Goal: Task Accomplishment & Management: Complete application form

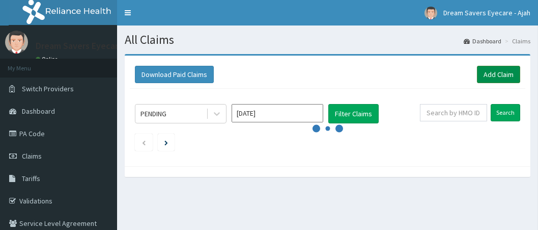
click at [494, 71] on link "Add Claim" at bounding box center [498, 74] width 43 height 17
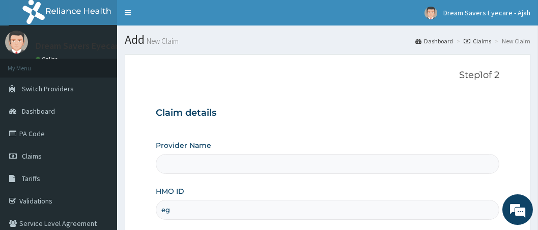
type input "ega"
type input "Dream Savers Eyecare - Ikeja"
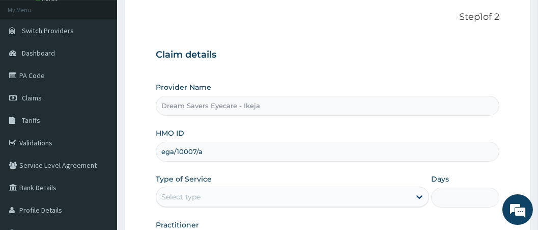
scroll to position [63, 0]
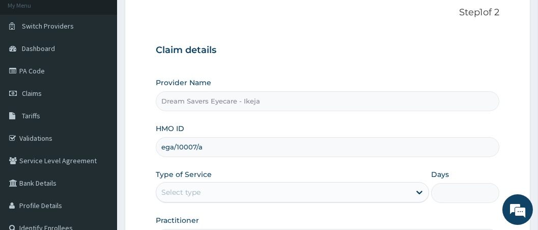
type input "ega/10007/a"
click at [194, 187] on div "Select type" at bounding box center [180, 192] width 39 height 10
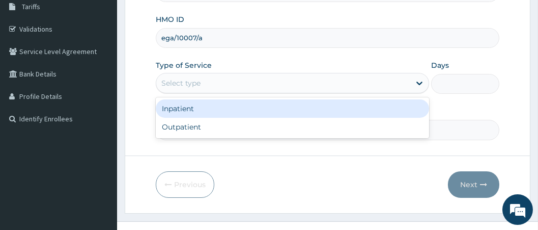
scroll to position [173, 0]
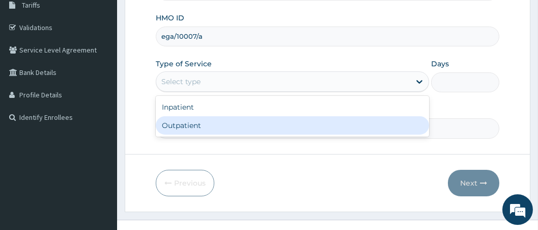
click at [208, 128] on div "Outpatient" at bounding box center [293, 125] width 274 height 18
type input "1"
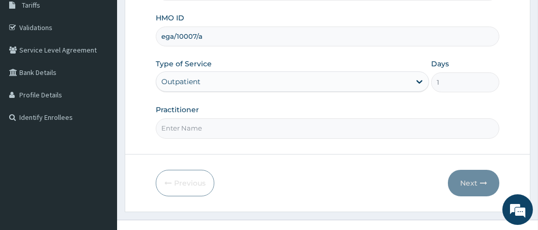
click at [196, 126] on input "Practitioner" at bounding box center [328, 128] width 344 height 20
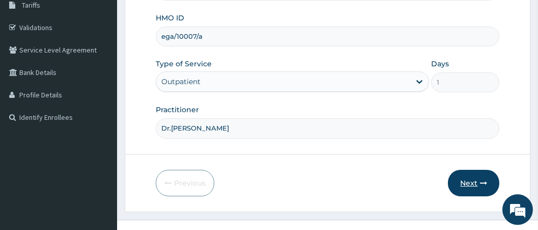
type input "Dr.Mmasichukwu"
click at [475, 189] on button "Next" at bounding box center [473, 183] width 51 height 26
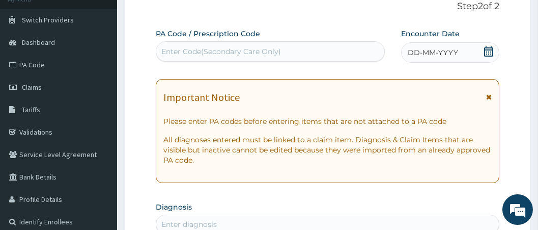
scroll to position [0, 0]
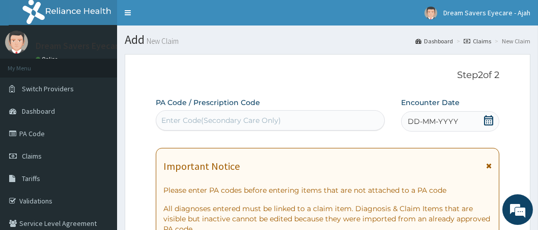
click at [163, 122] on div "Enter Code(Secondary Care Only)" at bounding box center [221, 120] width 120 height 10
paste input "PA/6958B0"
type input "PA/6958B0"
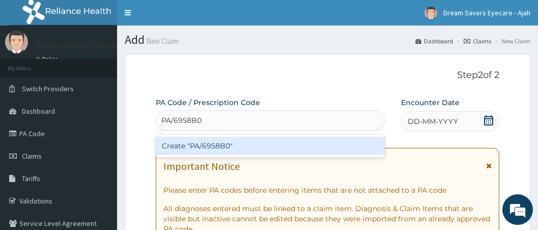
click at [175, 140] on div "Create "PA/6958B0"" at bounding box center [271, 146] width 230 height 18
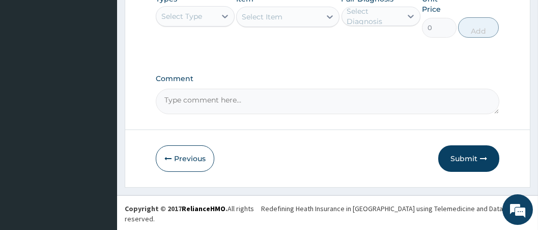
scroll to position [733, 0]
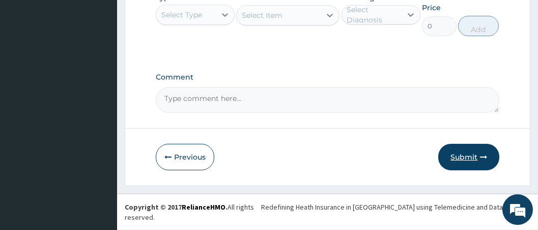
click at [456, 166] on button "Submit" at bounding box center [469, 157] width 61 height 26
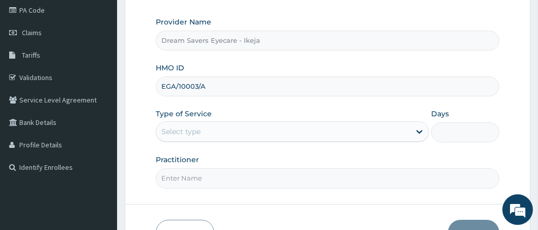
type input "EGA/10003/A"
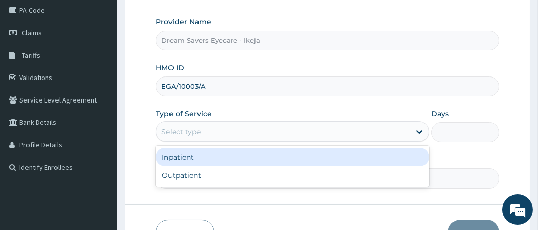
click at [210, 130] on div "Select type" at bounding box center [283, 131] width 254 height 16
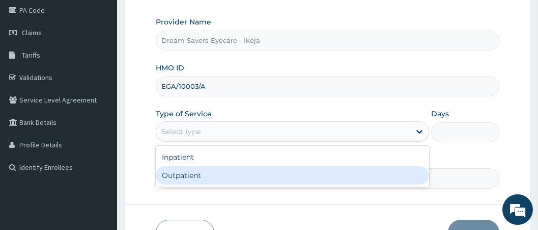
click at [195, 179] on div "Outpatient" at bounding box center [293, 175] width 274 height 18
type input "1"
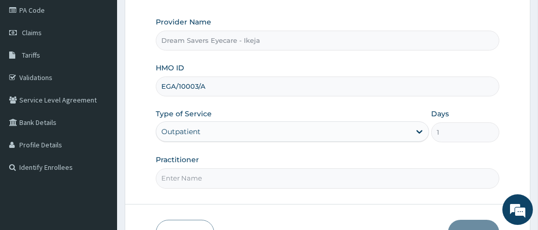
click at [195, 179] on input "Practitioner" at bounding box center [328, 178] width 344 height 20
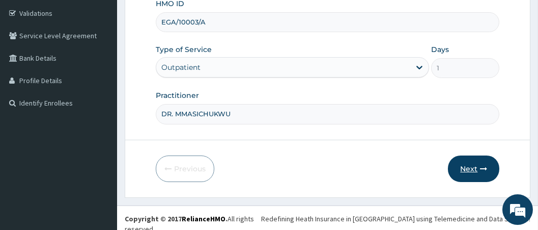
type input "DR. MMASICHUKWU"
click at [469, 170] on button "Next" at bounding box center [473, 168] width 51 height 26
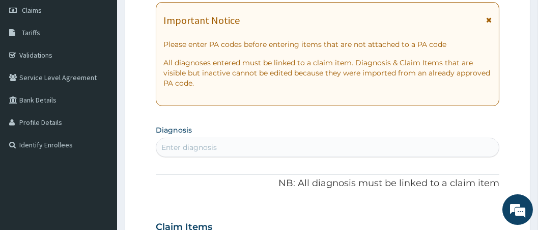
scroll to position [18, 0]
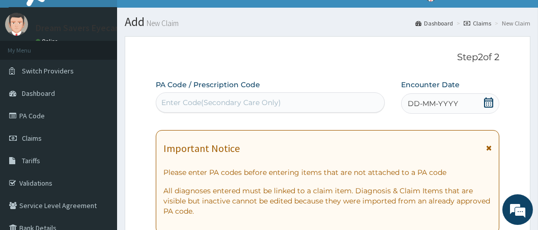
click at [209, 97] on div "Enter Code(Secondary Care Only)" at bounding box center [221, 102] width 120 height 10
click at [207, 104] on div "Enter Code(Secondary Care Only)" at bounding box center [221, 102] width 120 height 10
paste input "PA/157BEC"
type input "PA/157BEC"
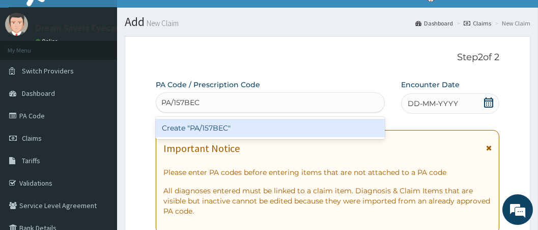
click at [204, 124] on div "Create "PA/157BEC"" at bounding box center [271, 128] width 230 height 18
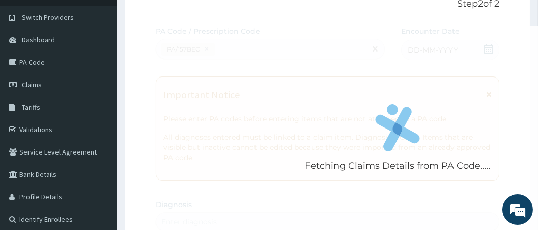
scroll to position [71, 0]
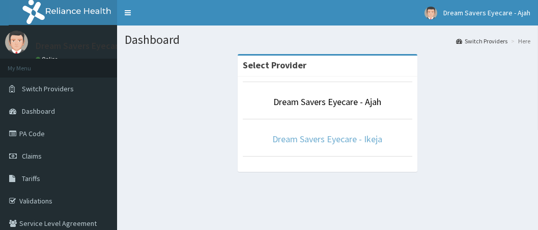
click at [288, 142] on link "Dream Savers Eyecare - Ikeja" at bounding box center [328, 139] width 110 height 12
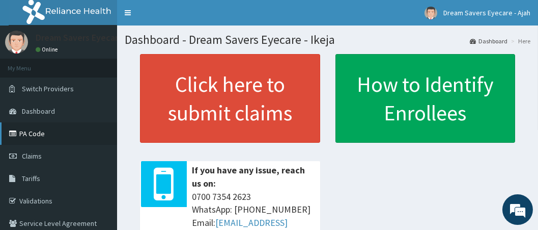
click at [52, 124] on link "PA Code" at bounding box center [58, 133] width 117 height 22
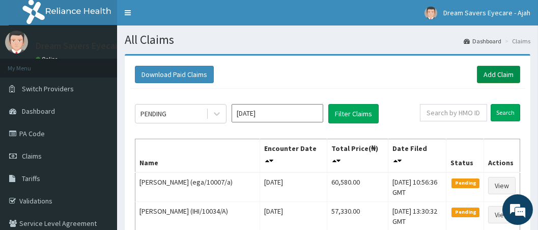
click at [501, 73] on link "Add Claim" at bounding box center [498, 74] width 43 height 17
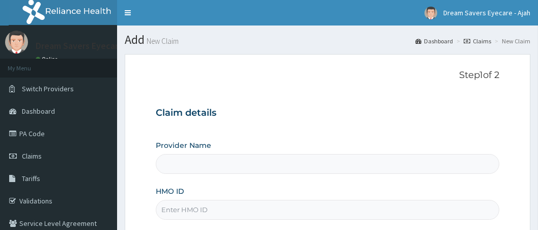
click at [205, 206] on input "HMO ID" at bounding box center [328, 210] width 344 height 20
type input "Dream Savers Eyecare - Ikeja"
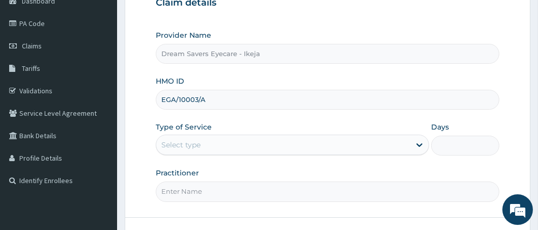
type input "EGA/10003/A"
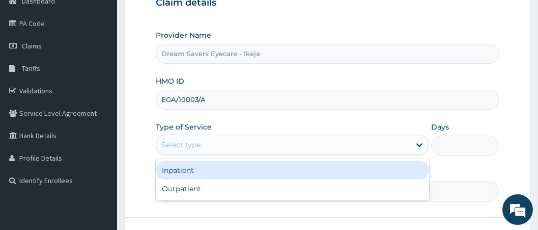
click at [247, 139] on div "Select type" at bounding box center [283, 145] width 254 height 16
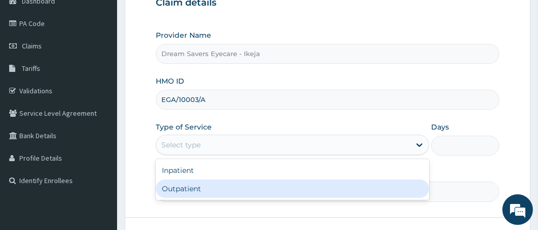
click at [196, 182] on div "Outpatient" at bounding box center [293, 188] width 274 height 18
type input "1"
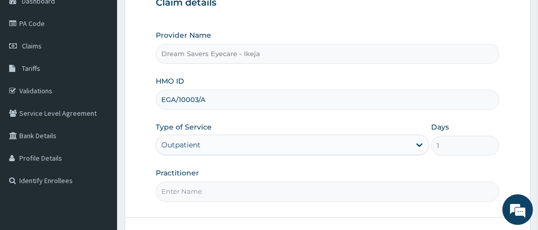
click at [201, 187] on input "Practitioner" at bounding box center [328, 191] width 344 height 20
type input "DR. MMASICHUKWU"
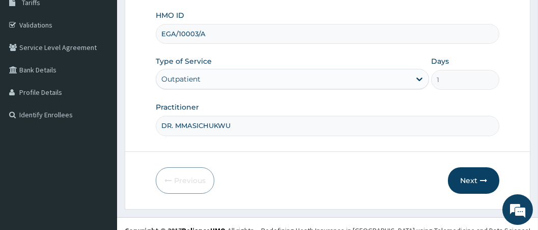
scroll to position [187, 0]
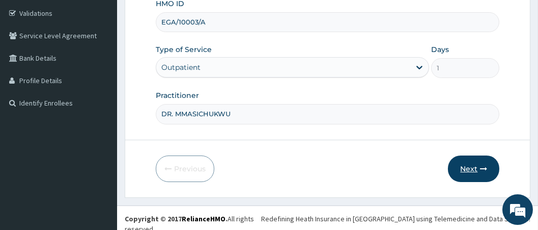
click at [475, 171] on button "Next" at bounding box center [473, 168] width 51 height 26
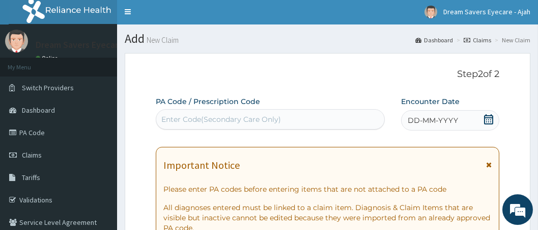
scroll to position [0, 0]
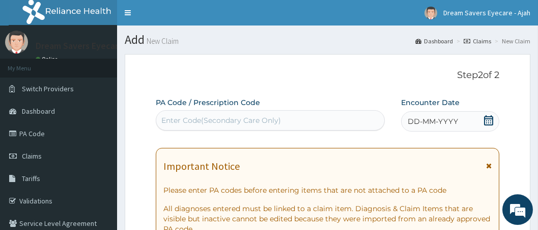
click at [260, 117] on div "Enter Code(Secondary Care Only)" at bounding box center [221, 120] width 120 height 10
paste input "PA/157BEC"
type input "PA/157BEC"
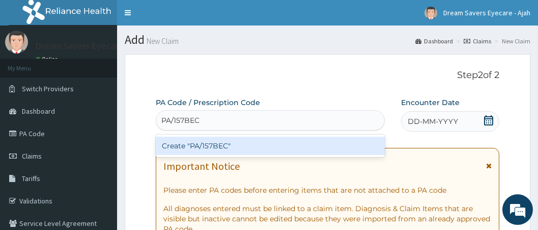
click at [231, 151] on div "Create "PA/157BEC"" at bounding box center [271, 146] width 230 height 18
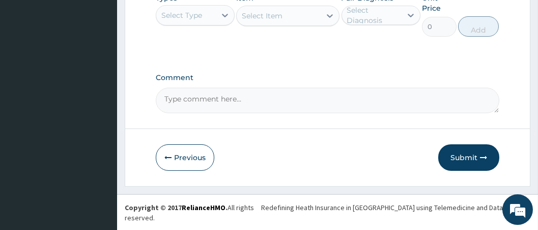
scroll to position [733, 0]
click at [454, 166] on button "Submit" at bounding box center [469, 157] width 61 height 26
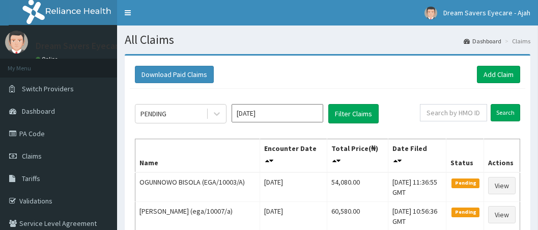
click at [52, 129] on link "PA Code" at bounding box center [58, 133] width 117 height 22
